Goal: Find specific page/section: Find specific page/section

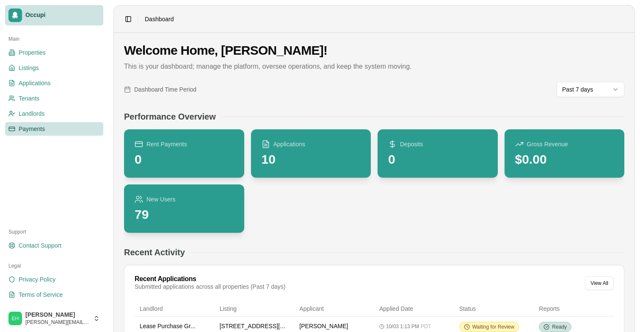
click at [33, 132] on span "Payments" at bounding box center [32, 129] width 26 height 8
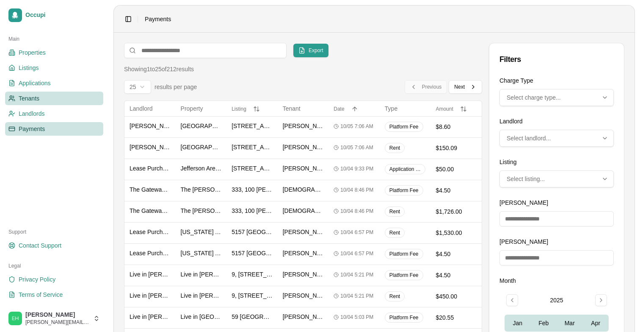
click at [39, 96] on span "Tenants" at bounding box center [29, 98] width 21 height 8
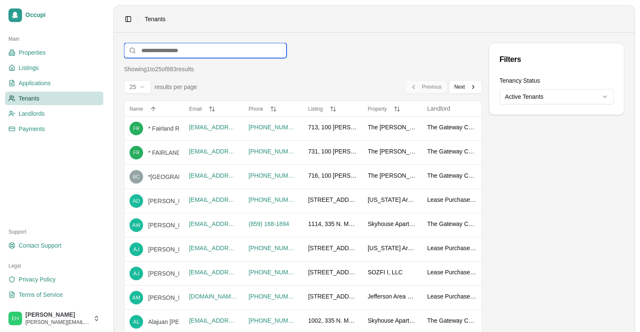
click at [156, 52] on input at bounding box center [205, 50] width 163 height 15
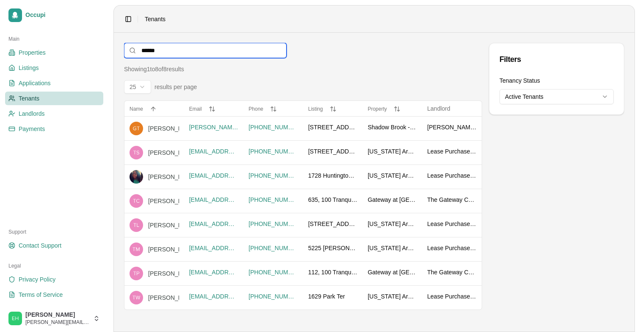
type input "*******"
click at [167, 200] on div "[PERSON_NAME]" at bounding box center [197, 201] width 99 height 8
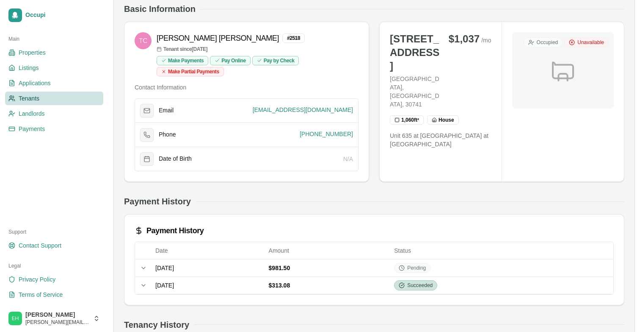
scroll to position [66, 0]
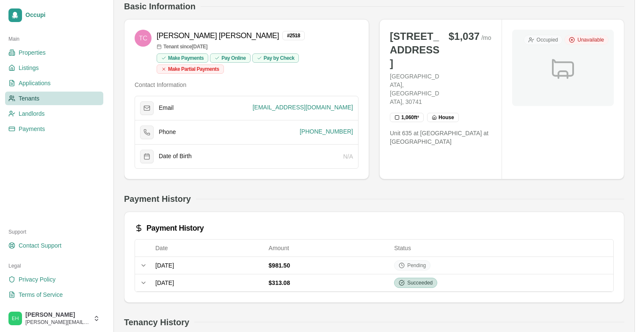
click at [40, 99] on link "Tenants" at bounding box center [54, 98] width 98 height 14
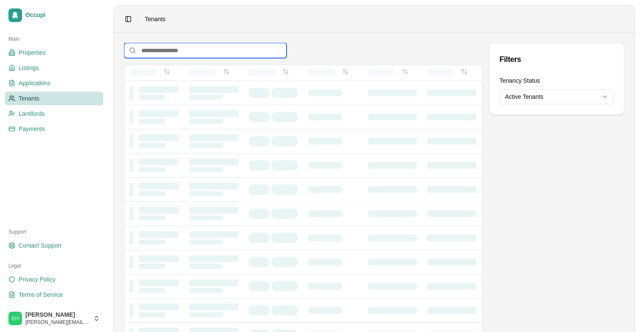
click at [175, 50] on input at bounding box center [205, 50] width 163 height 15
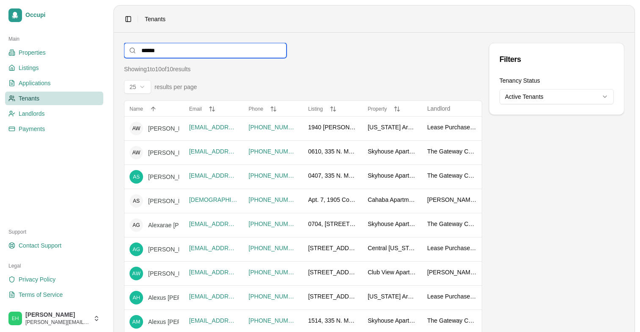
type input "*******"
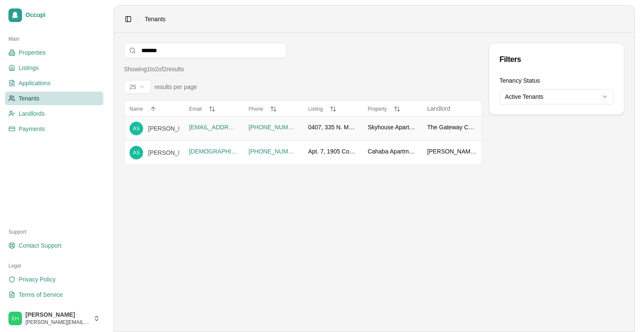
click at [161, 126] on div "[PERSON_NAME]" at bounding box center [197, 128] width 99 height 8
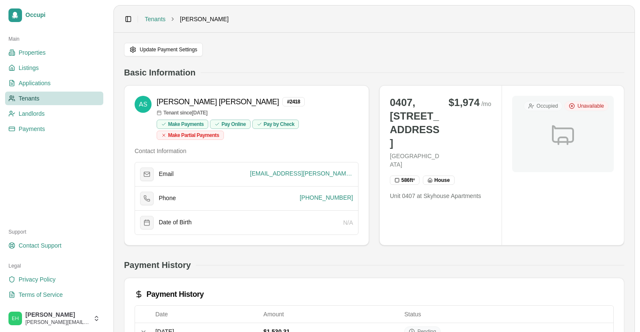
click at [322, 46] on div "Update Payment Settings" at bounding box center [374, 50] width 501 height 14
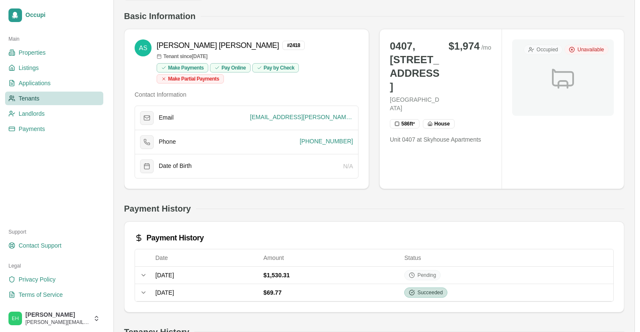
scroll to position [68, 0]
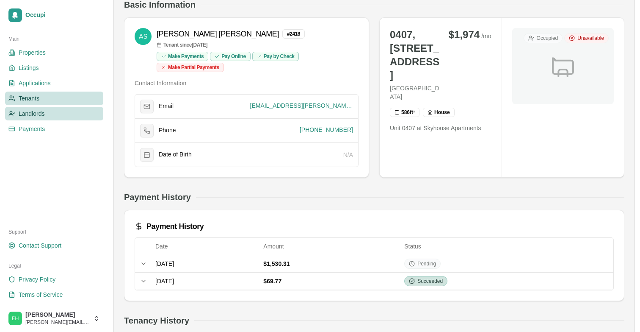
click at [37, 111] on span "Landlords" at bounding box center [32, 113] width 26 height 8
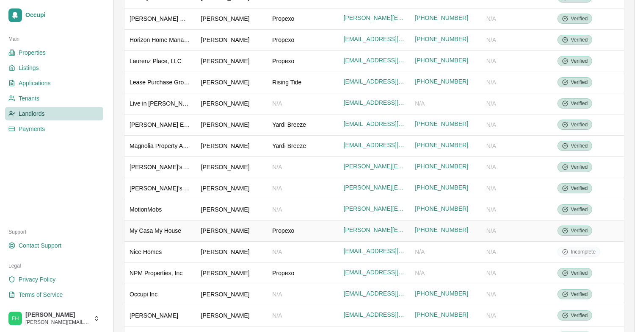
scroll to position [303, 0]
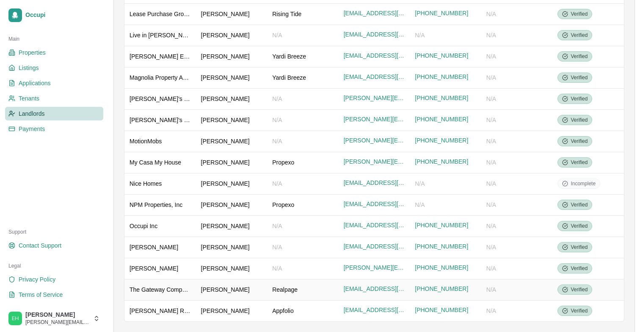
click at [139, 286] on div "The Gateway Companies" at bounding box center [160, 289] width 61 height 8
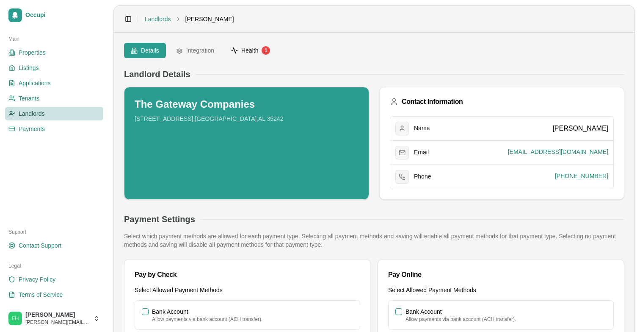
click at [258, 48] on span "Health" at bounding box center [249, 50] width 17 height 8
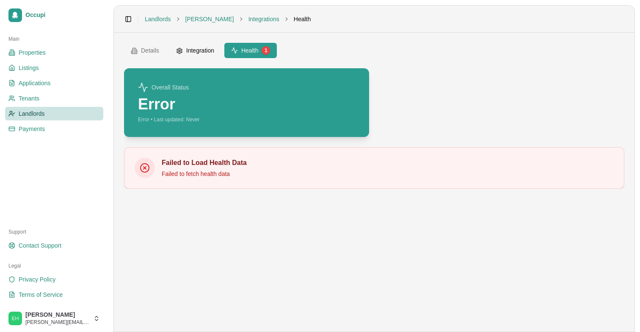
click at [198, 51] on button "Integration" at bounding box center [195, 50] width 52 height 15
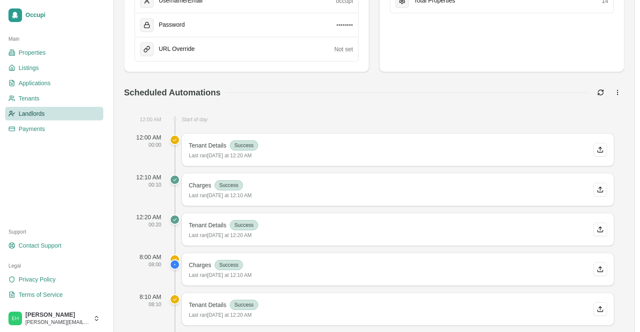
scroll to position [265, 0]
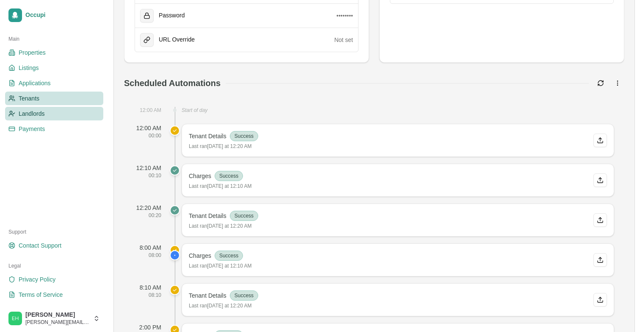
click at [27, 99] on span "Tenants" at bounding box center [29, 98] width 21 height 8
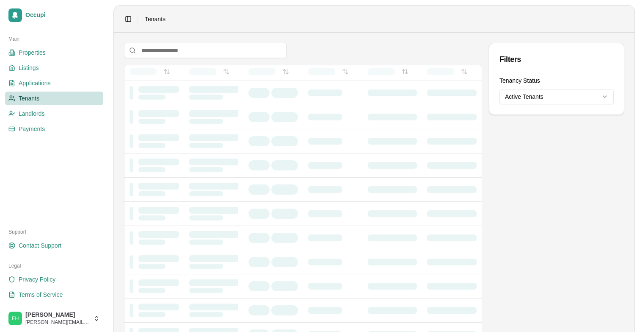
click at [183, 51] on input at bounding box center [205, 50] width 163 height 15
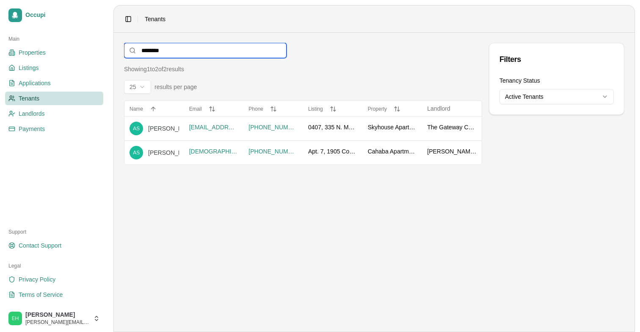
type input "*********"
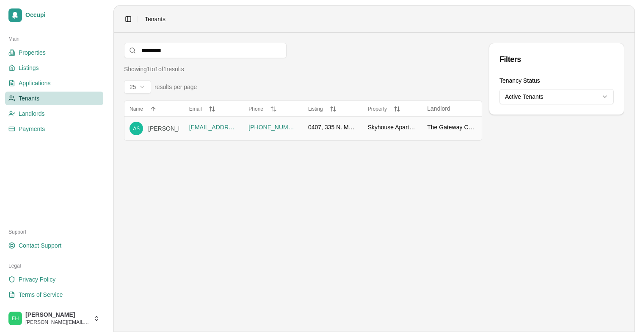
click at [160, 129] on div "[PERSON_NAME]" at bounding box center [197, 128] width 99 height 8
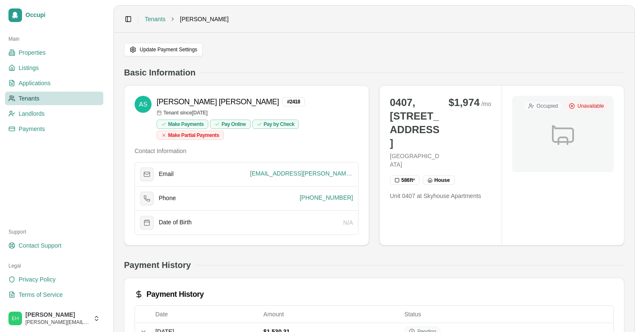
click at [36, 99] on span "Tenants" at bounding box center [29, 98] width 21 height 8
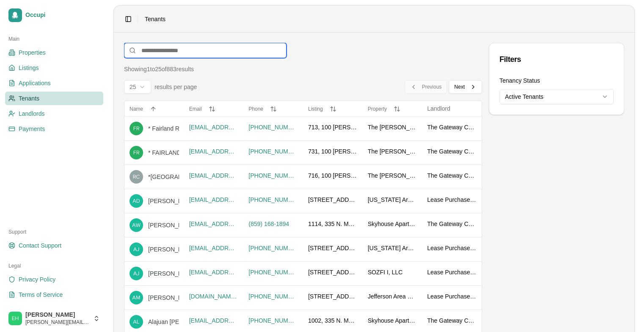
click at [161, 51] on input at bounding box center [205, 50] width 163 height 15
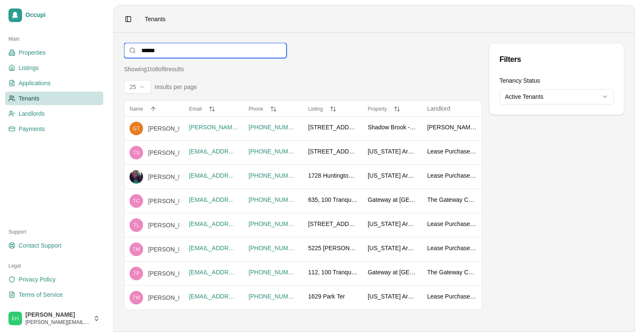
type input "*******"
click at [160, 202] on div "[PERSON_NAME]" at bounding box center [197, 201] width 99 height 8
